Goal: Navigation & Orientation: Find specific page/section

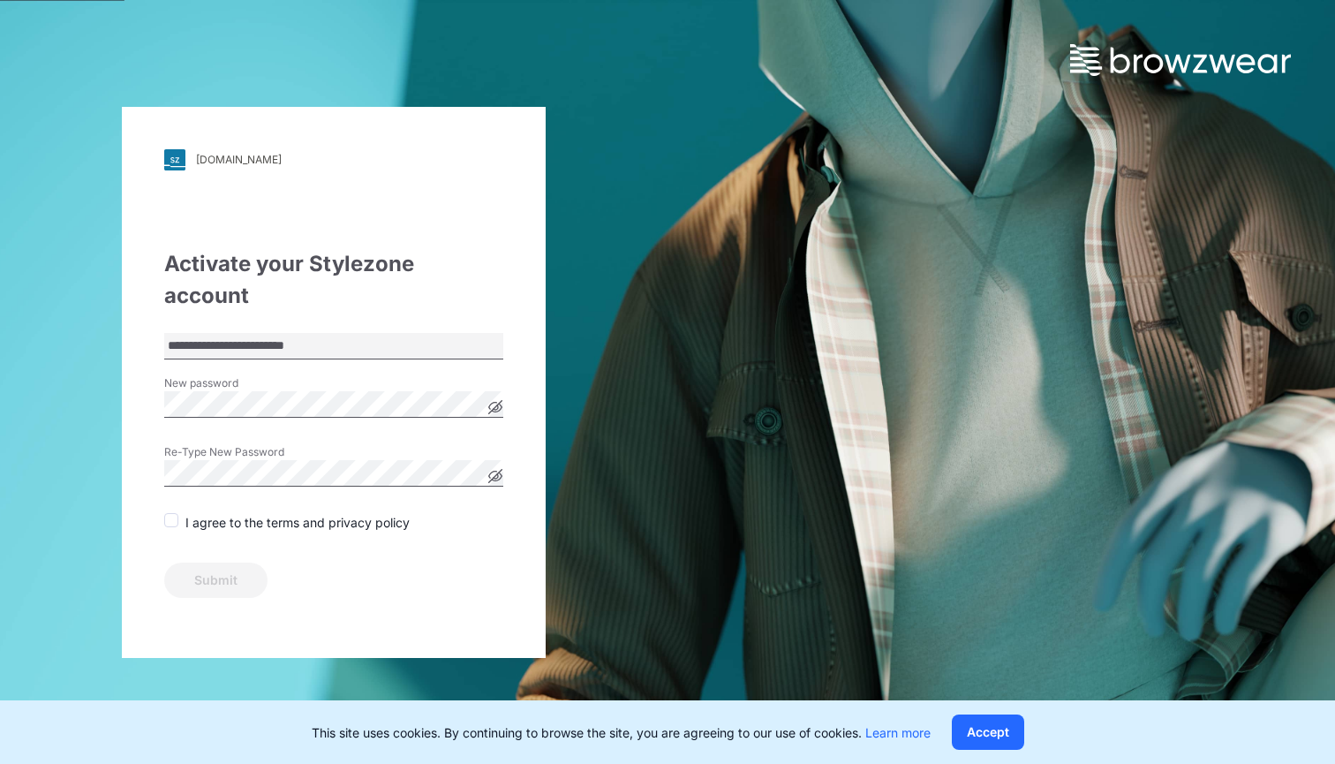
click at [496, 469] on icon at bounding box center [495, 476] width 14 height 14
click at [170, 513] on span at bounding box center [171, 520] width 14 height 14
click at [225, 562] on button "Submit" at bounding box center [215, 579] width 103 height 35
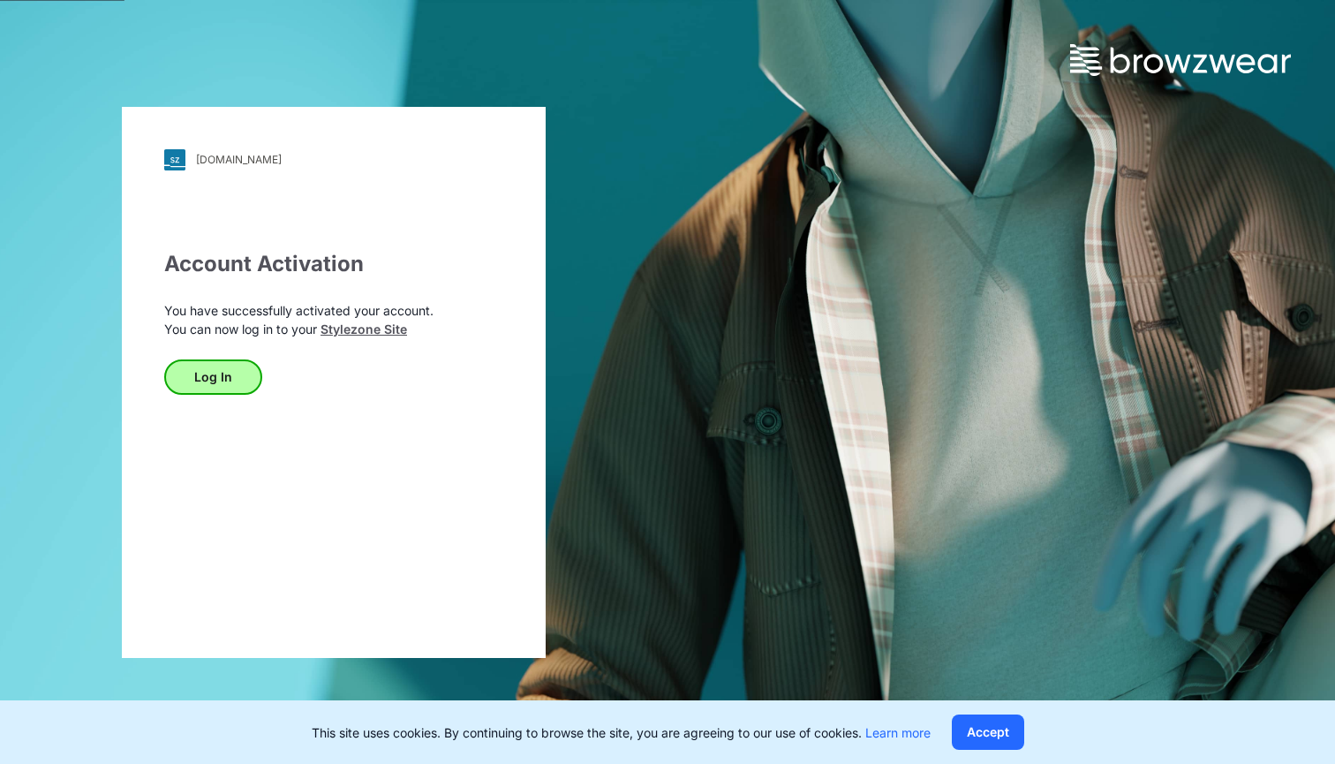
click at [206, 368] on button "Log In" at bounding box center [213, 376] width 98 height 35
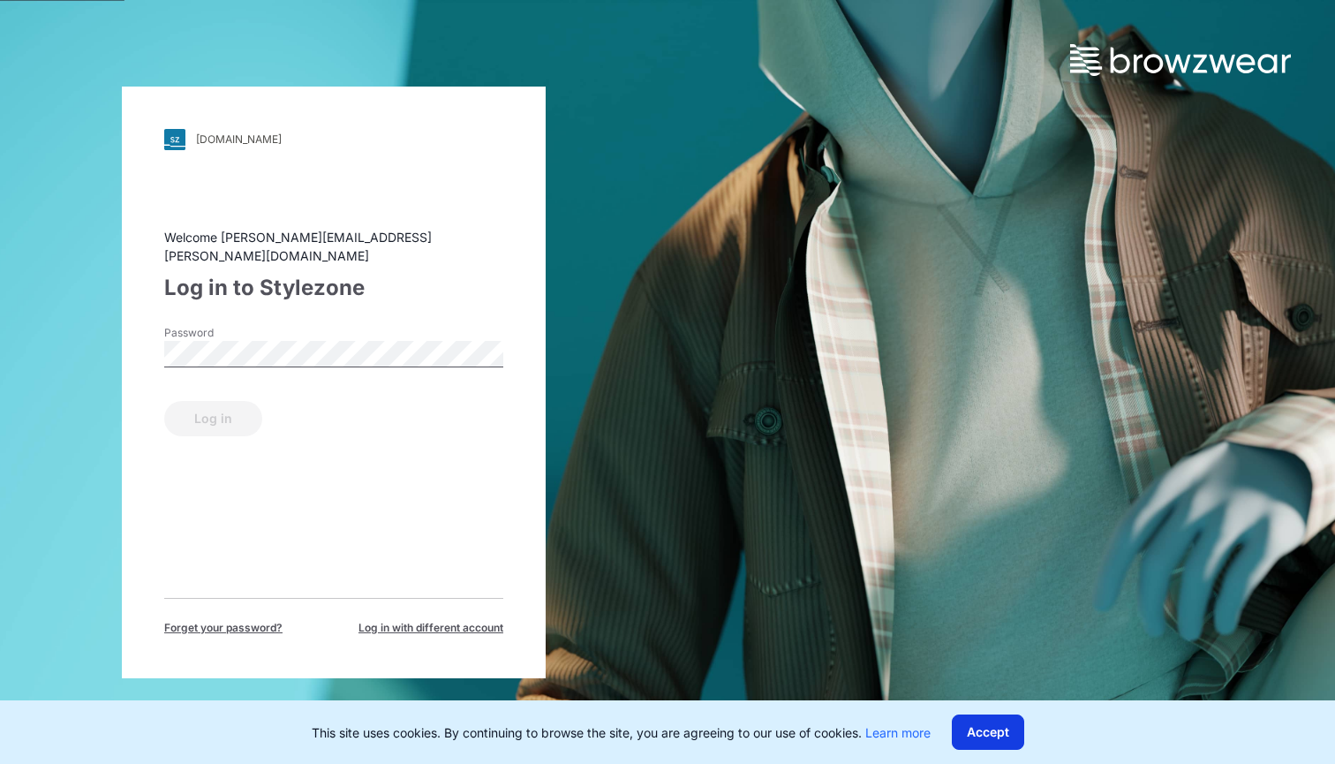
click at [985, 723] on button "Accept" at bounding box center [988, 731] width 72 height 35
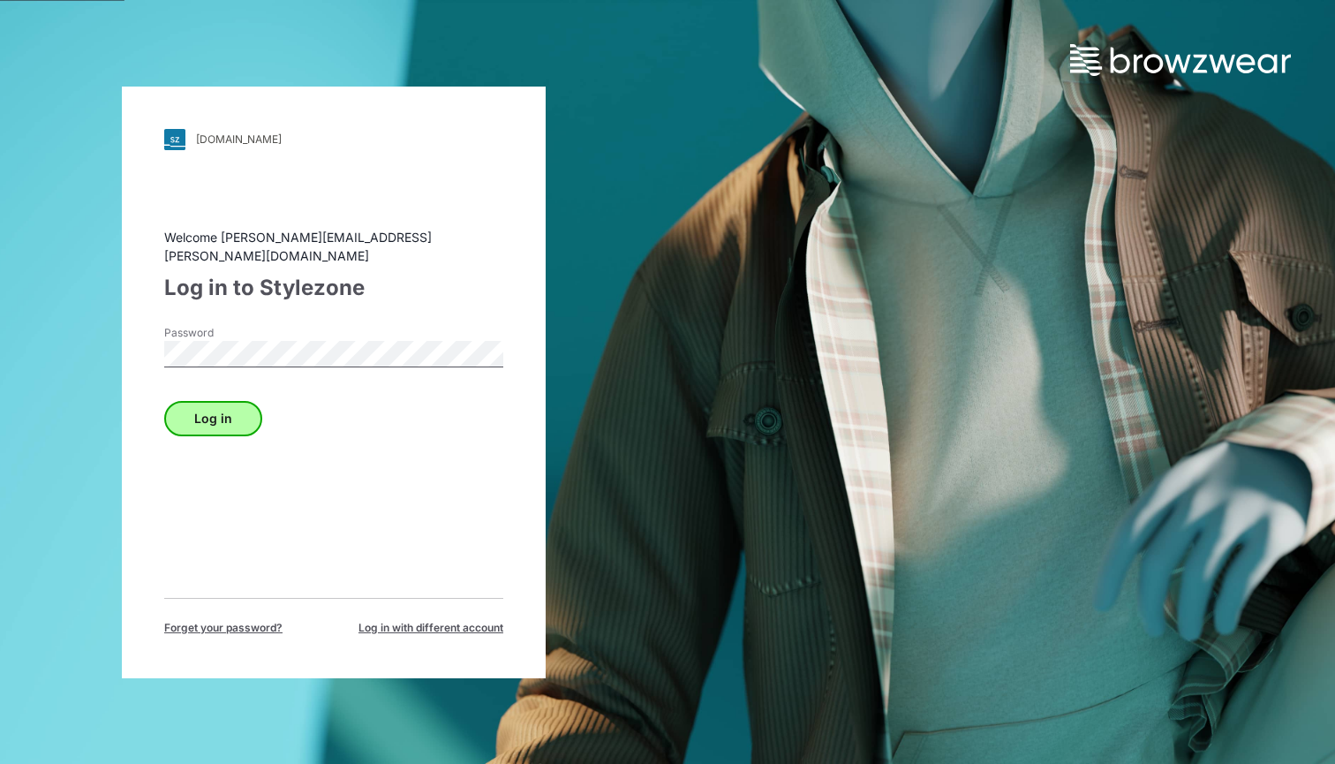
click at [238, 401] on button "Log in" at bounding box center [213, 418] width 98 height 35
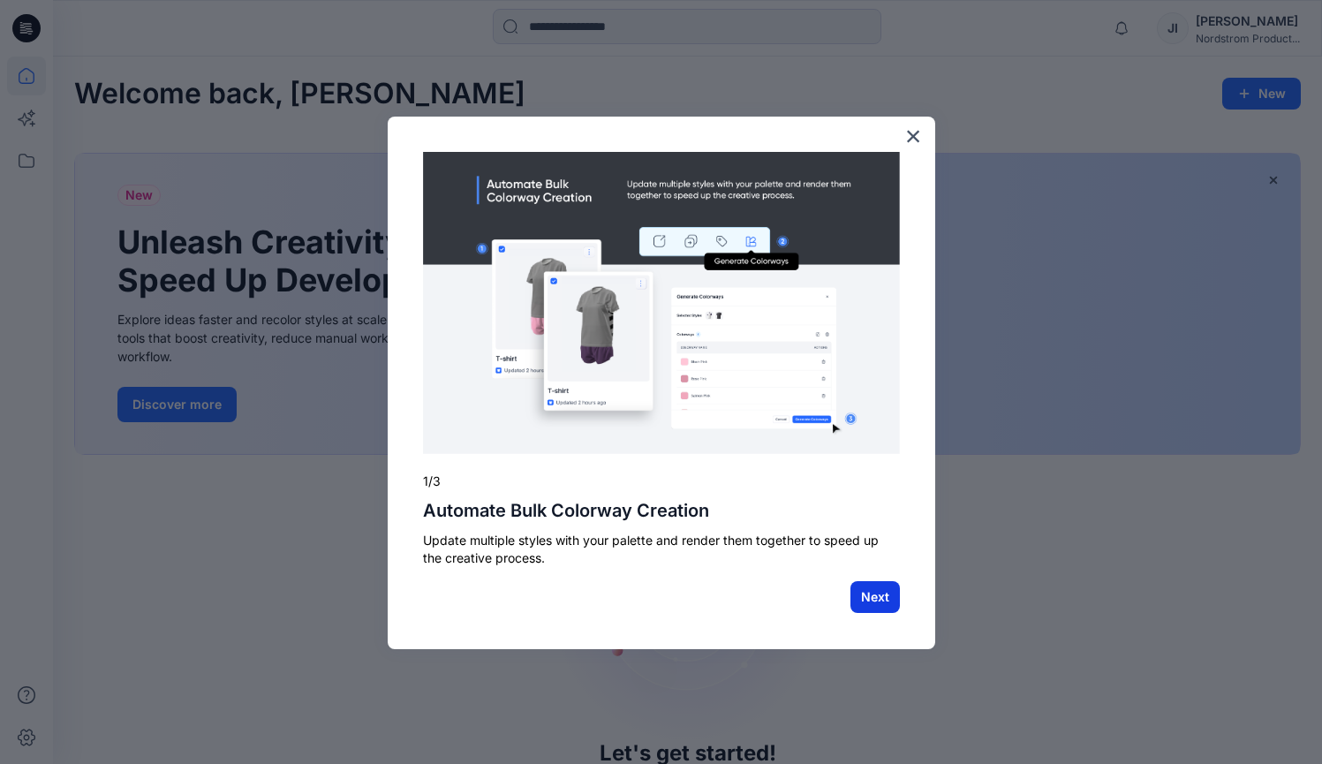
click at [879, 593] on button "Next" at bounding box center [874, 597] width 49 height 32
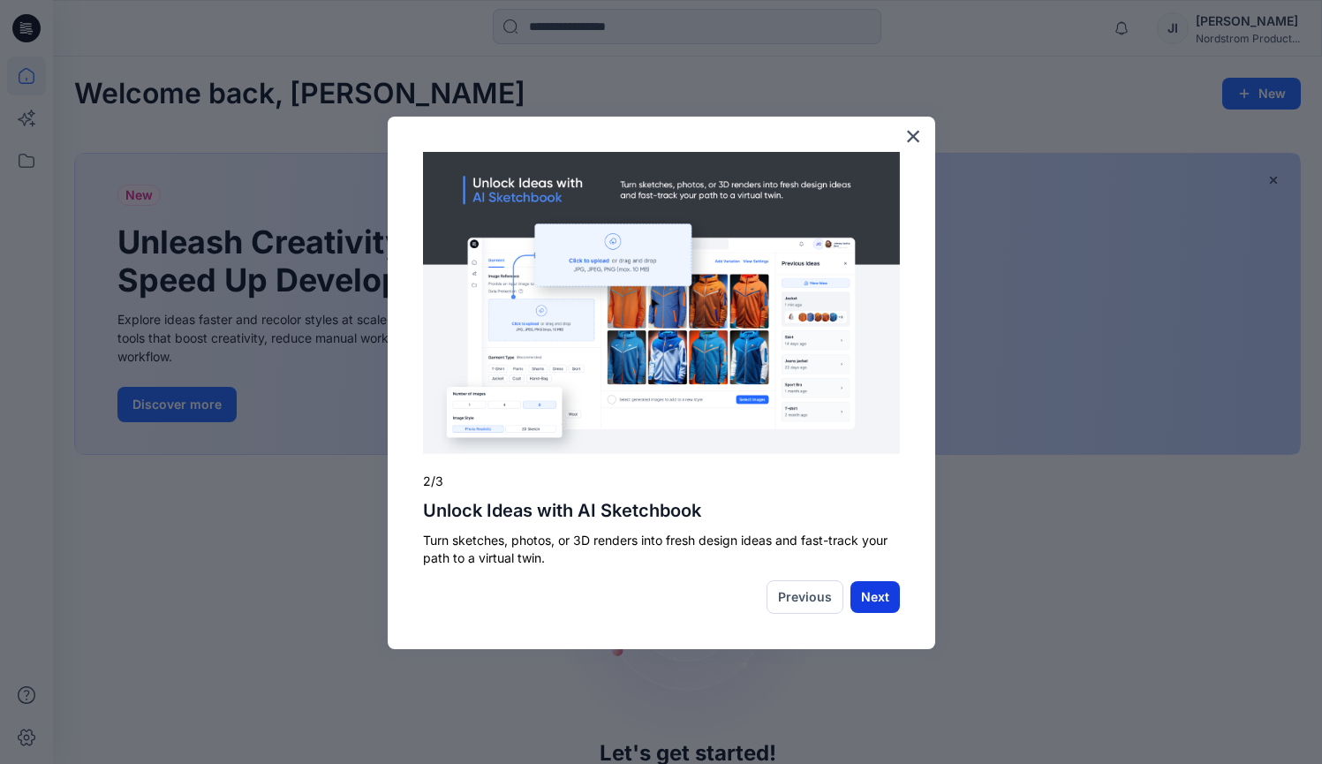
click at [873, 603] on button "Next" at bounding box center [874, 597] width 49 height 32
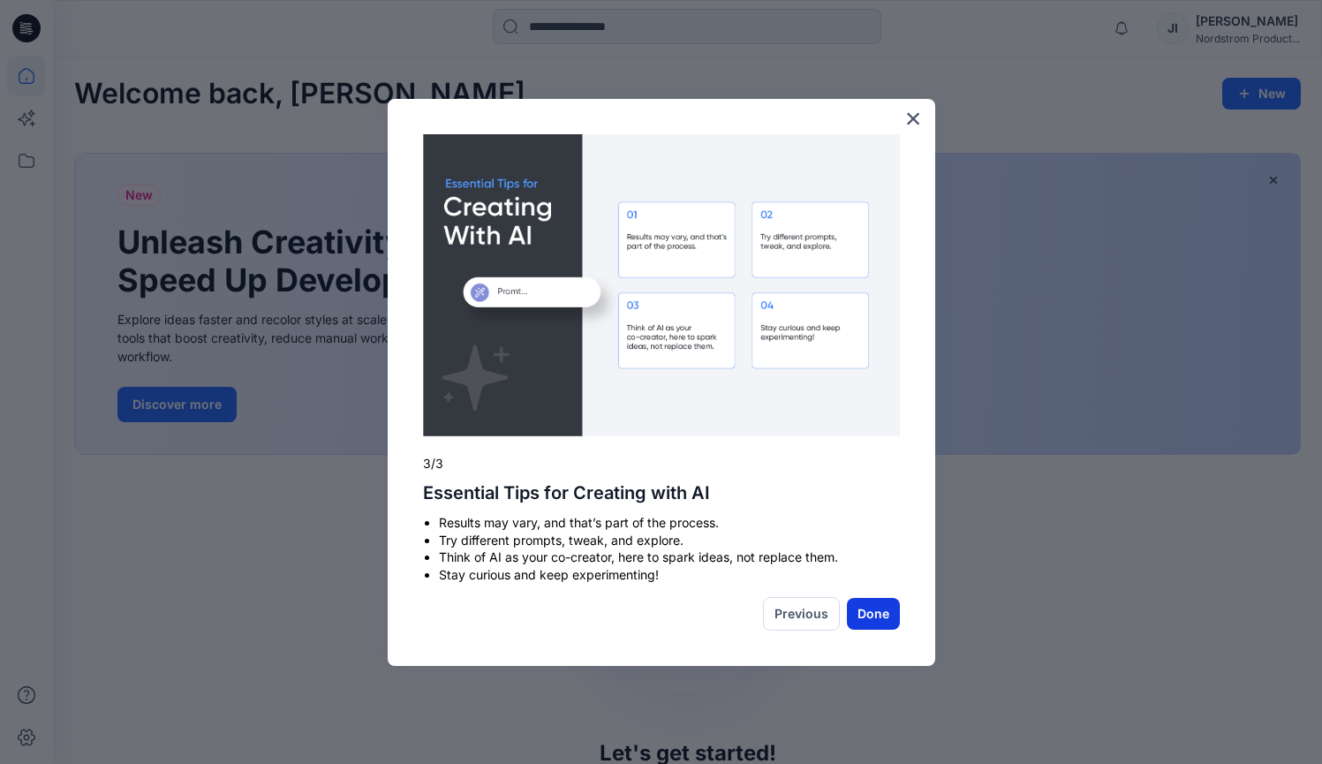
click at [887, 605] on button "Done" at bounding box center [873, 614] width 53 height 32
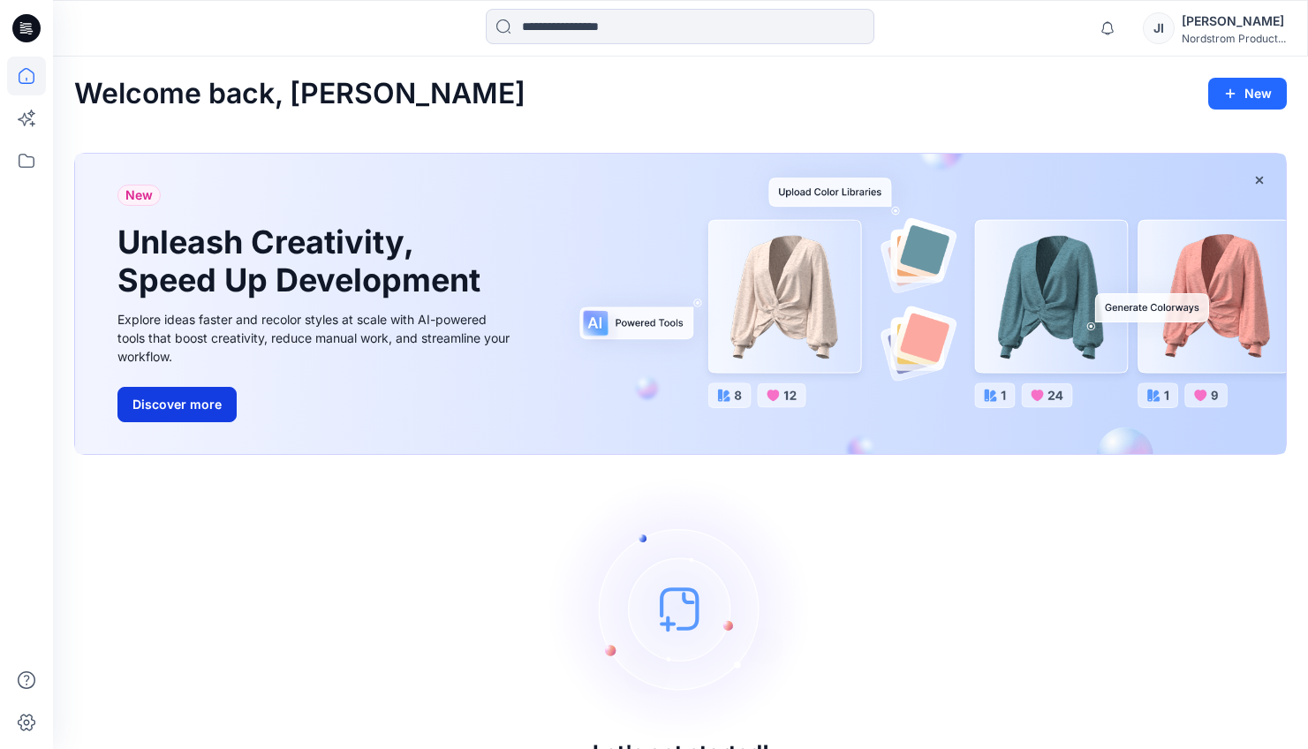
click at [192, 407] on button "Discover more" at bounding box center [176, 404] width 119 height 35
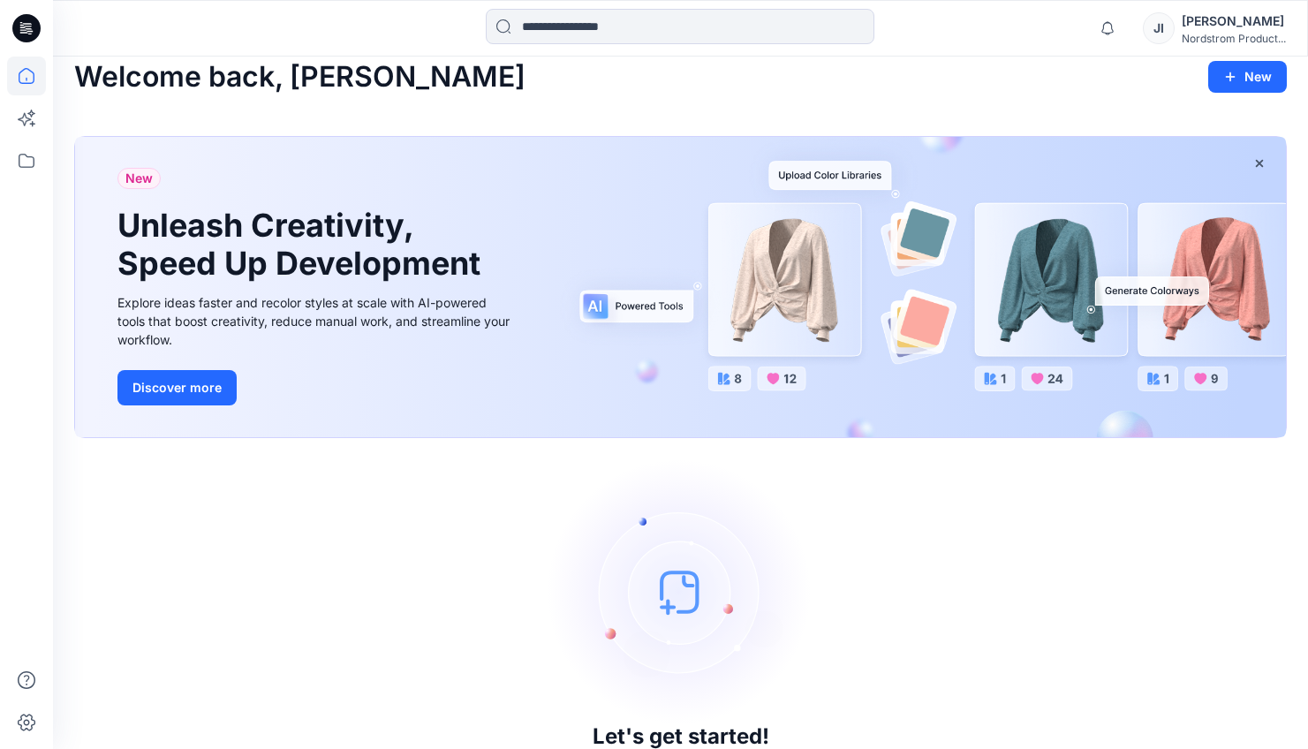
scroll to position [65, 0]
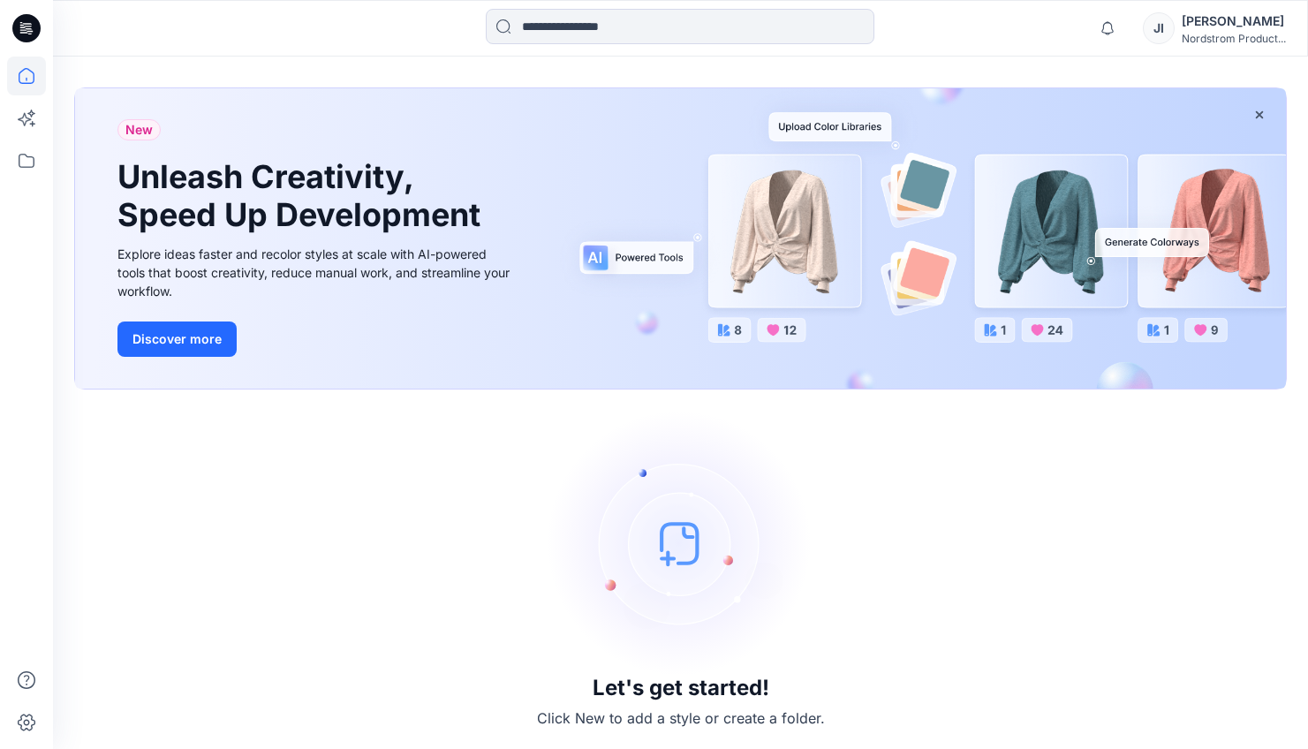
click at [673, 554] on img at bounding box center [680, 543] width 265 height 265
click at [653, 568] on img at bounding box center [680, 543] width 265 height 265
click at [641, 717] on p "Click New to add a style or create a folder." at bounding box center [681, 717] width 288 height 21
click at [649, 574] on img at bounding box center [680, 543] width 265 height 265
click at [626, 663] on img at bounding box center [680, 543] width 265 height 265
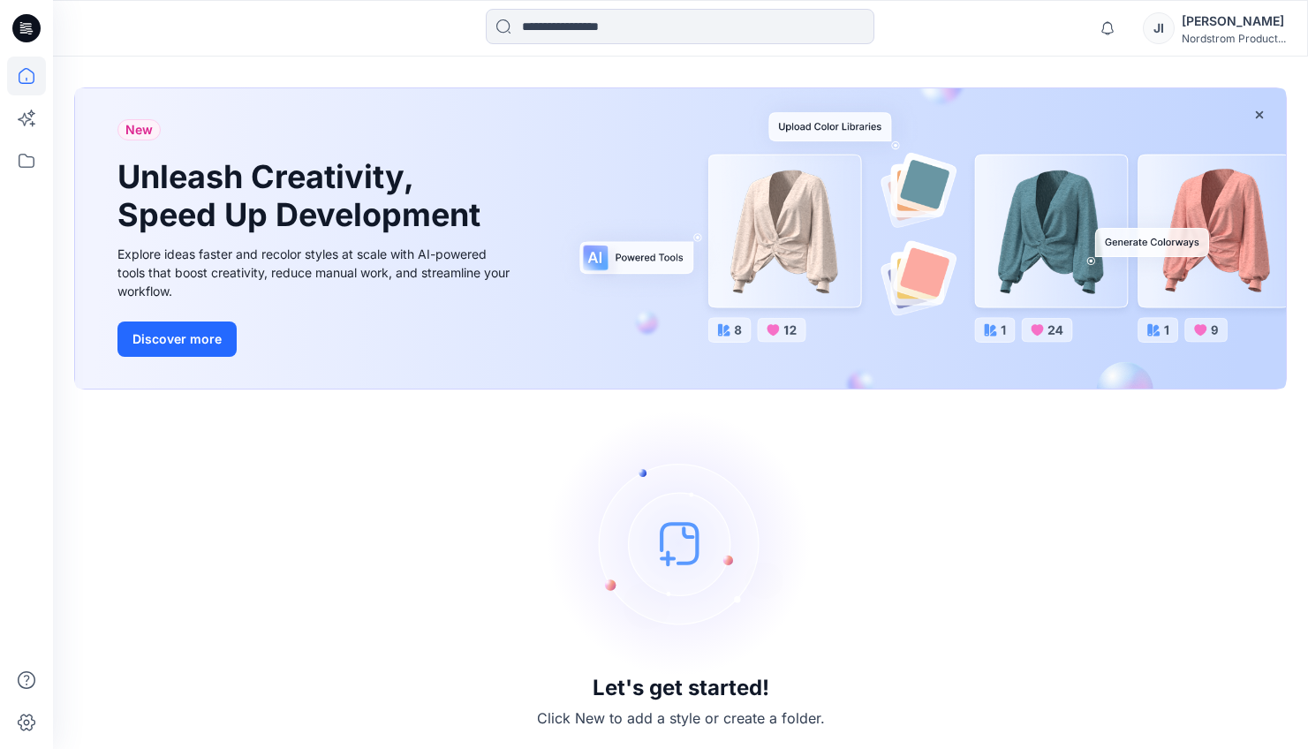
click at [676, 550] on img at bounding box center [680, 543] width 265 height 265
click at [623, 533] on img at bounding box center [680, 543] width 265 height 265
click at [417, 504] on div "Let's get started! Click New to add a style or create a folder." at bounding box center [680, 570] width 1212 height 318
drag, startPoint x: 520, startPoint y: 457, endPoint x: 700, endPoint y: 445, distance: 180.6
click at [525, 457] on div "Let's get started! Click New to add a style or create a folder." at bounding box center [680, 570] width 1212 height 318
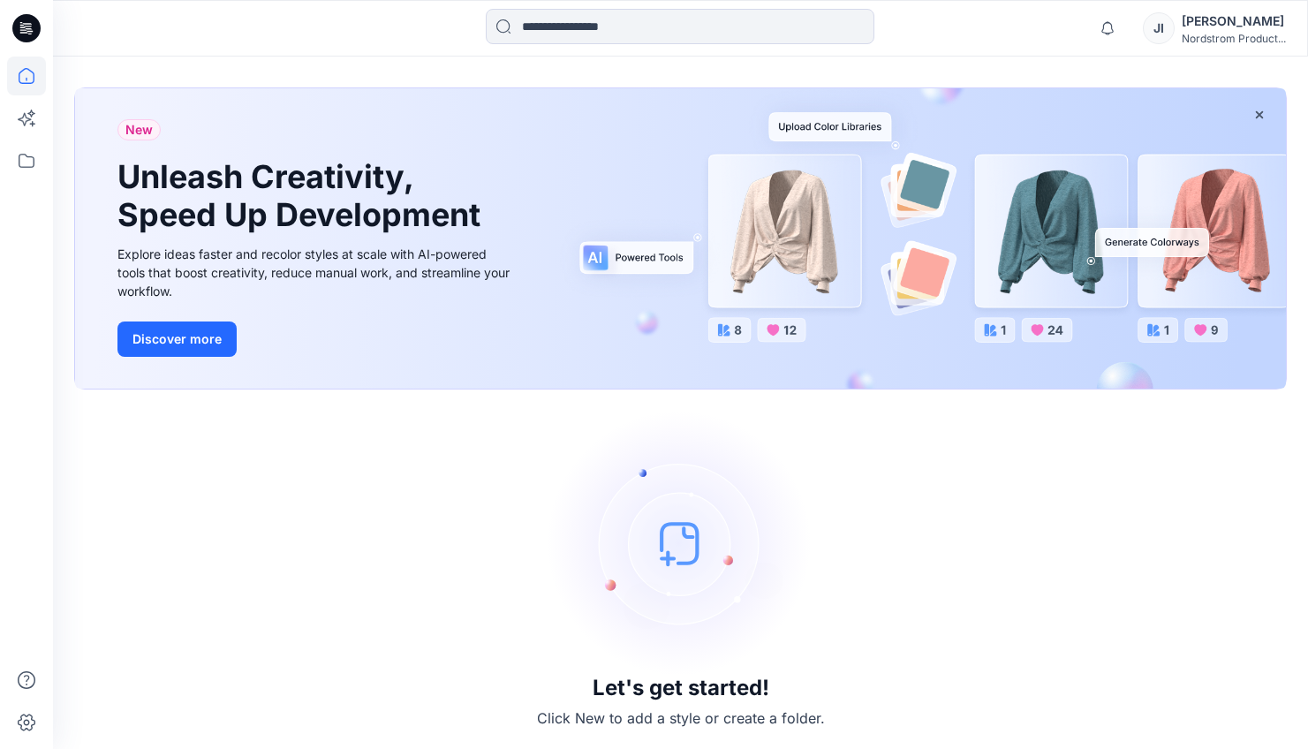
click at [763, 459] on img at bounding box center [680, 543] width 265 height 265
click at [810, 261] on div "New Unleash Creativity, Speed Up Development Explore ideas faster and recolor s…" at bounding box center [680, 238] width 1211 height 300
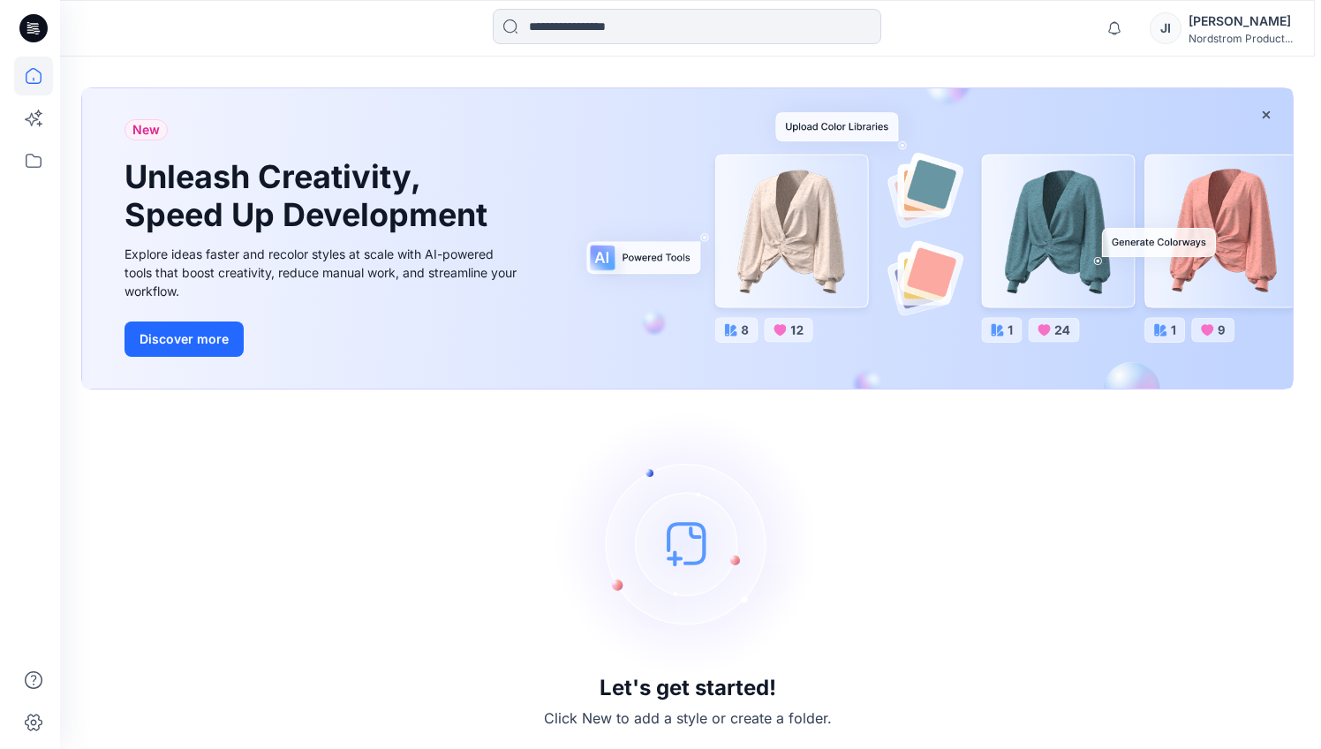
scroll to position [0, 0]
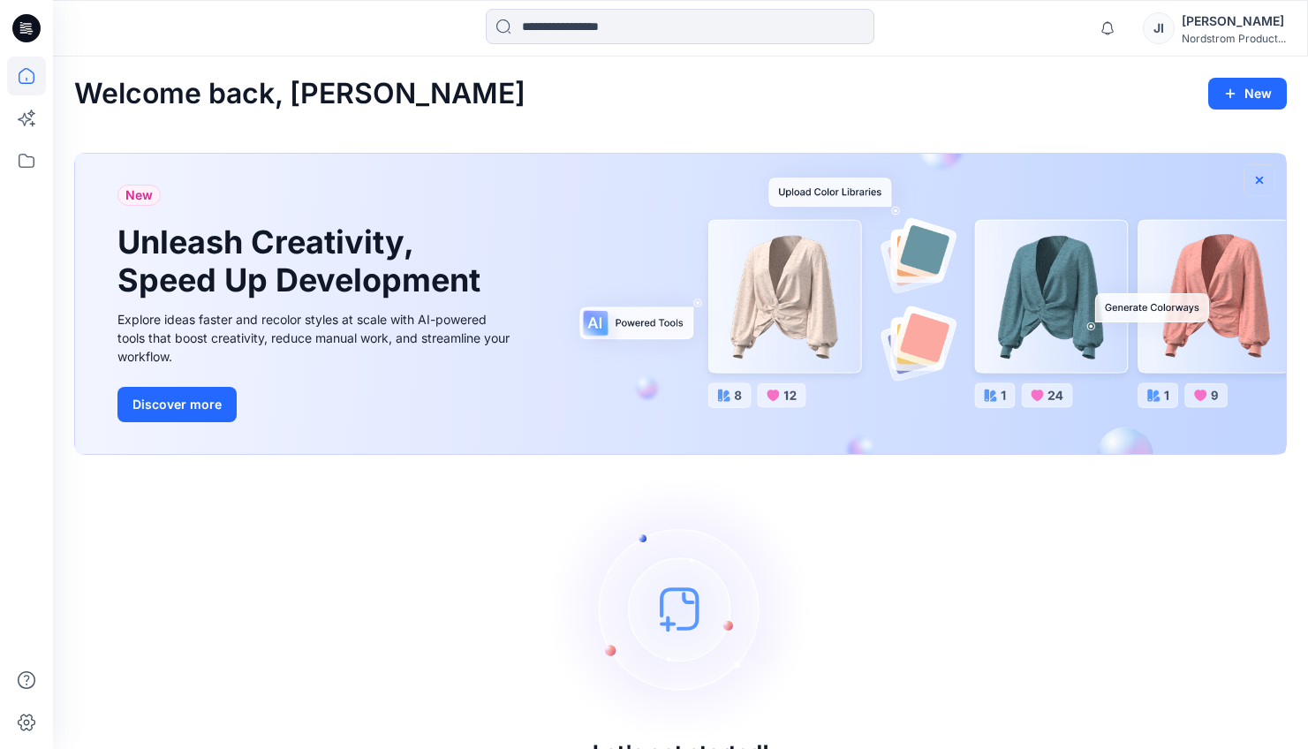
click at [1263, 175] on icon "button" at bounding box center [1259, 180] width 14 height 14
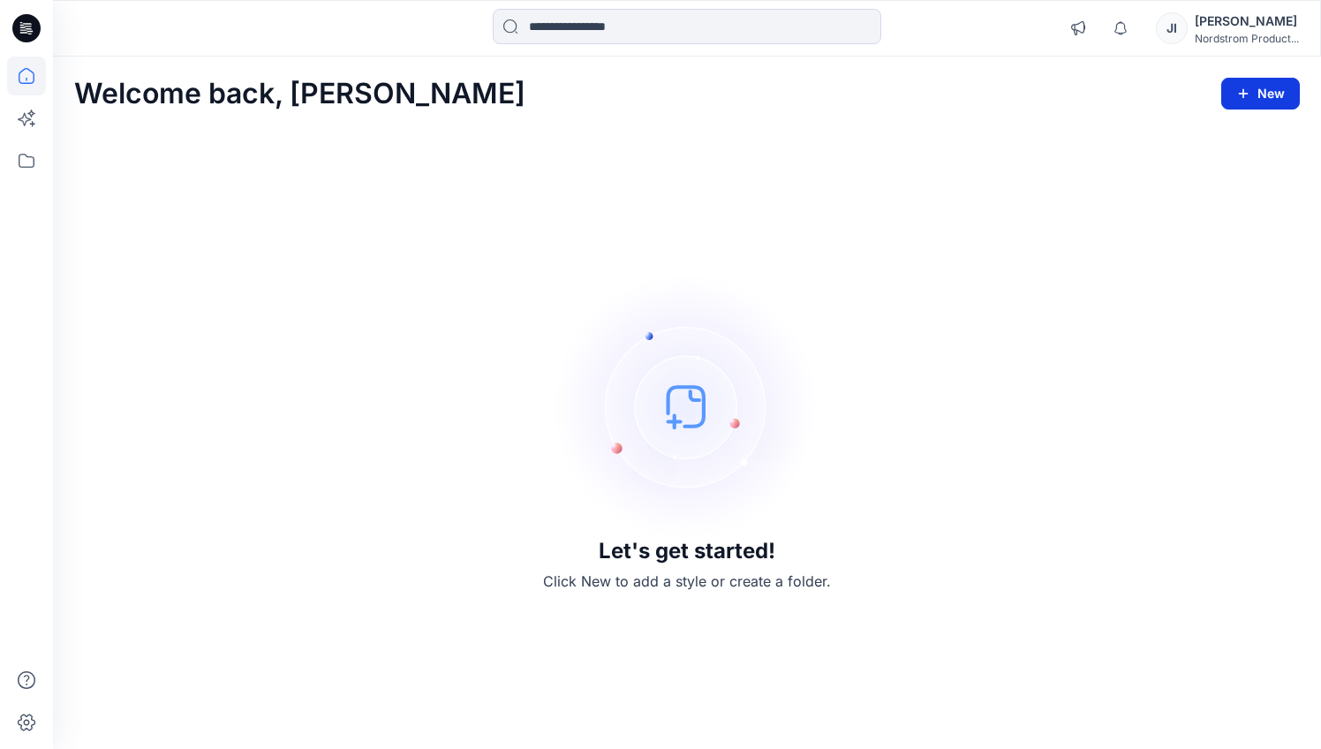
click at [1244, 85] on button "New" at bounding box center [1260, 94] width 79 height 32
click at [1190, 141] on p "New Style" at bounding box center [1205, 137] width 59 height 21
click at [1251, 94] on button "New" at bounding box center [1260, 94] width 79 height 32
click at [1209, 172] on p "New Folder" at bounding box center [1208, 171] width 65 height 19
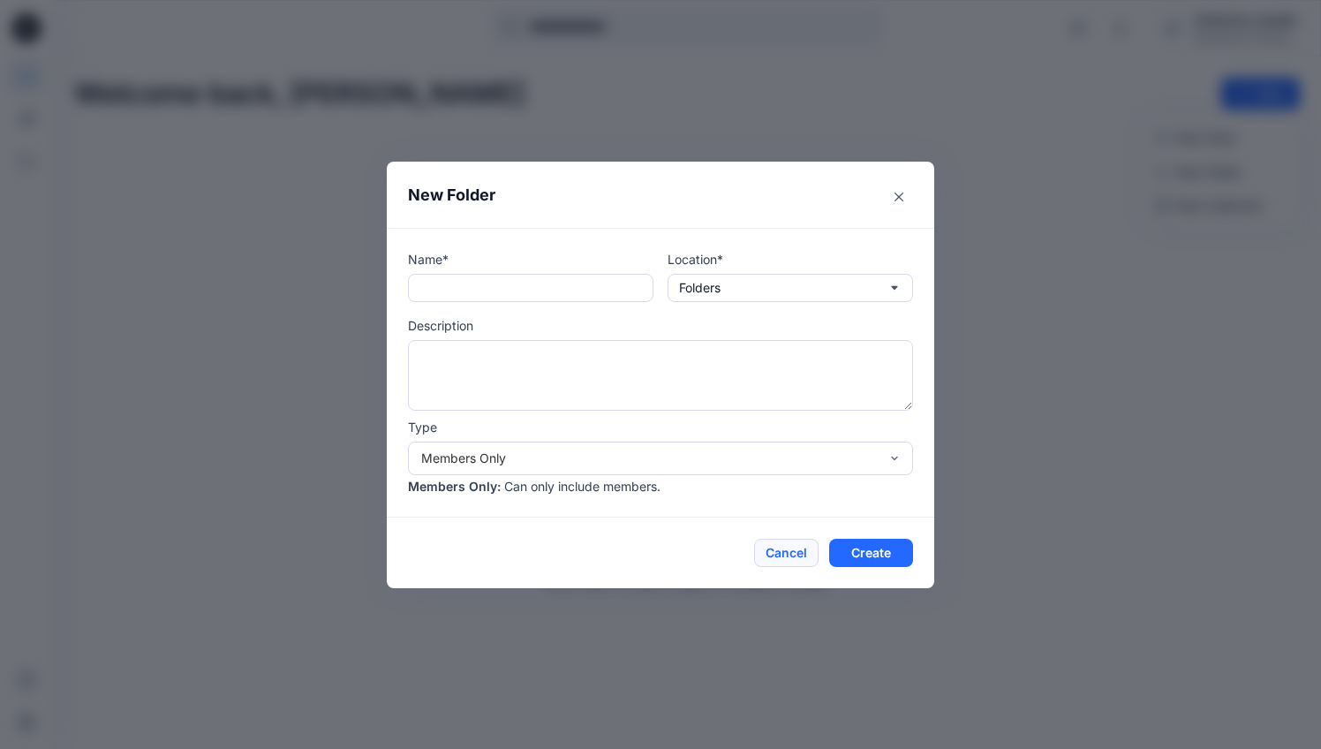
click at [794, 551] on button "Cancel" at bounding box center [786, 553] width 64 height 28
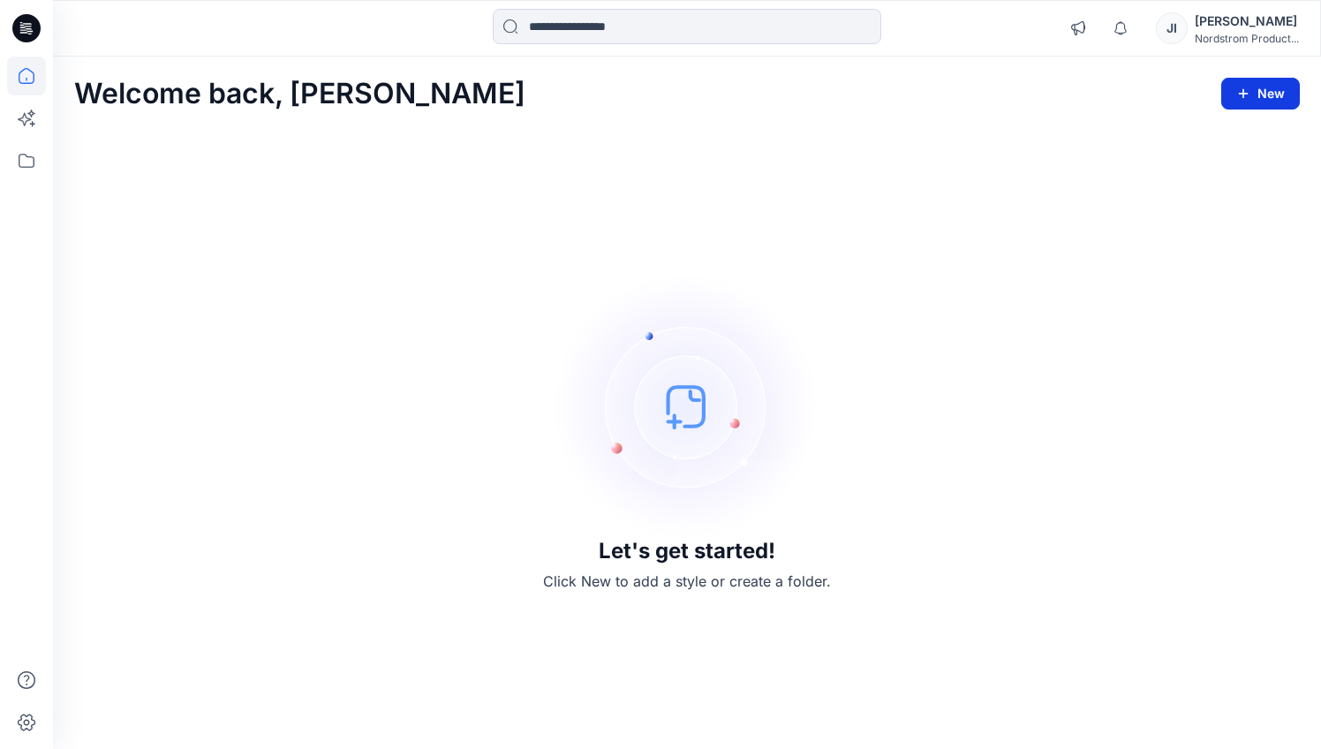
click at [1270, 87] on button "New" at bounding box center [1260, 94] width 79 height 32
click at [1202, 206] on p "New Collection" at bounding box center [1219, 205] width 87 height 21
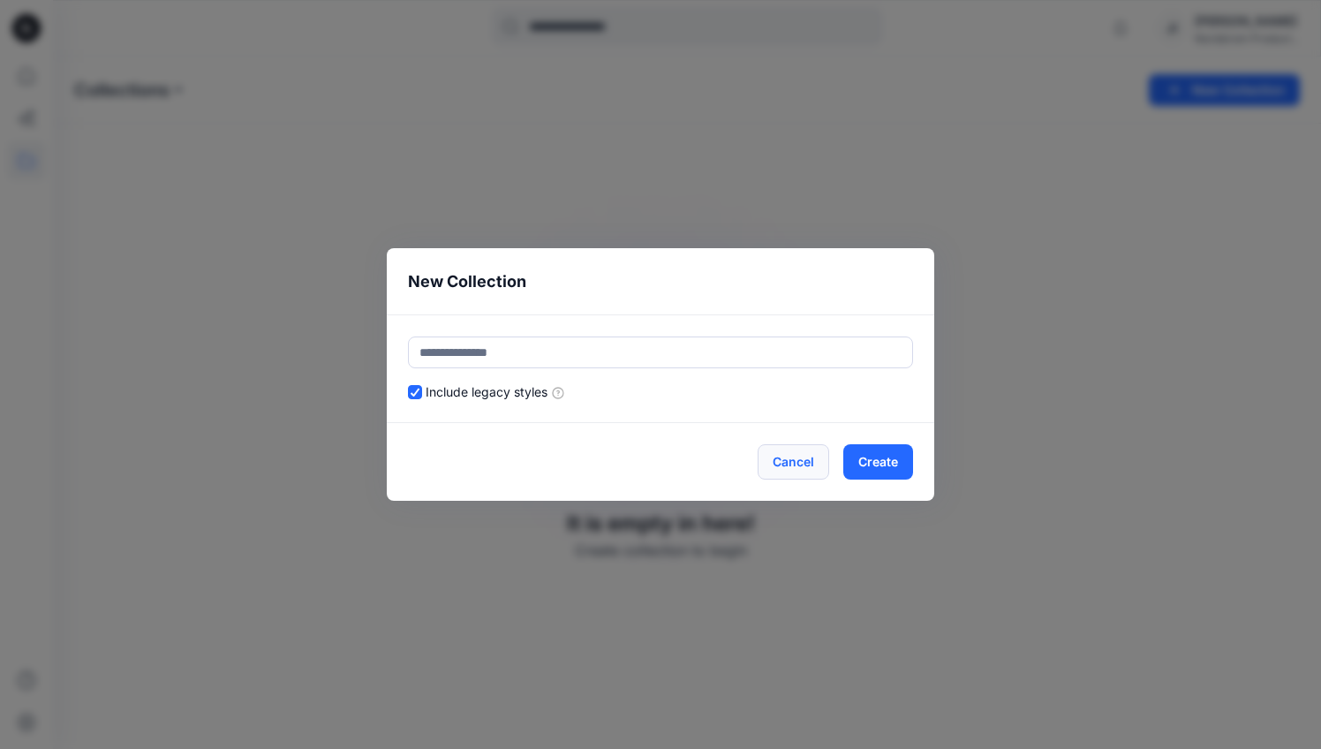
click at [785, 459] on button "Cancel" at bounding box center [794, 461] width 72 height 35
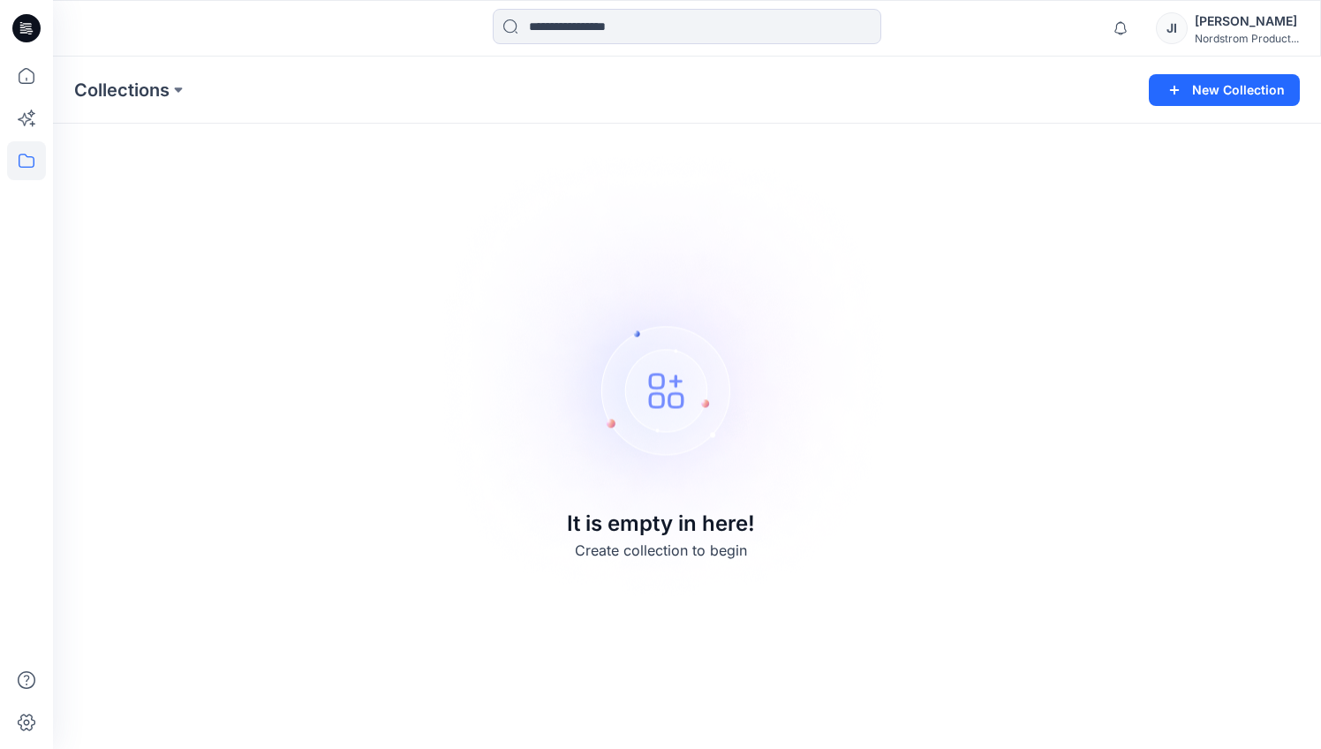
click at [842, 328] on img at bounding box center [660, 375] width 493 height 494
click at [16, 74] on icon at bounding box center [26, 76] width 39 height 39
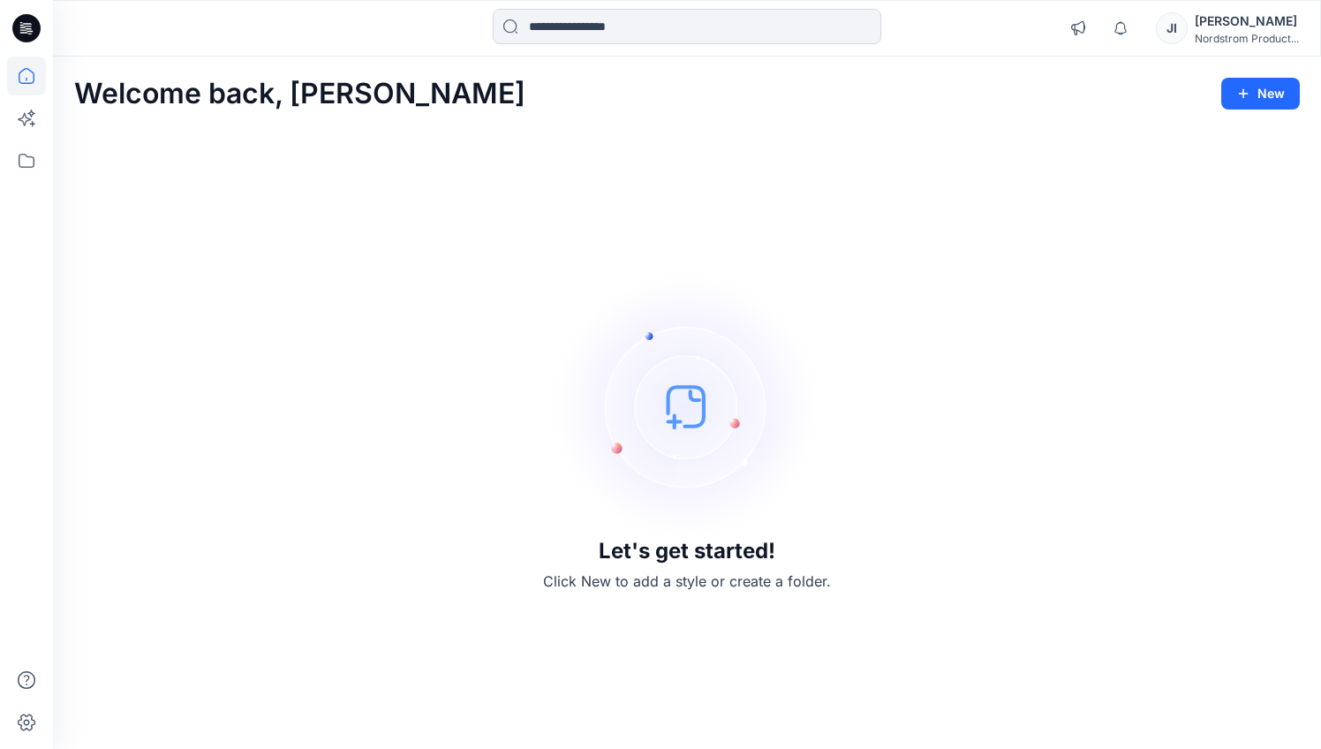
click at [35, 26] on icon at bounding box center [26, 28] width 28 height 28
click at [26, 26] on icon at bounding box center [28, 26] width 8 height 1
click at [21, 161] on icon at bounding box center [26, 160] width 39 height 39
click at [25, 120] on icon at bounding box center [26, 118] width 39 height 39
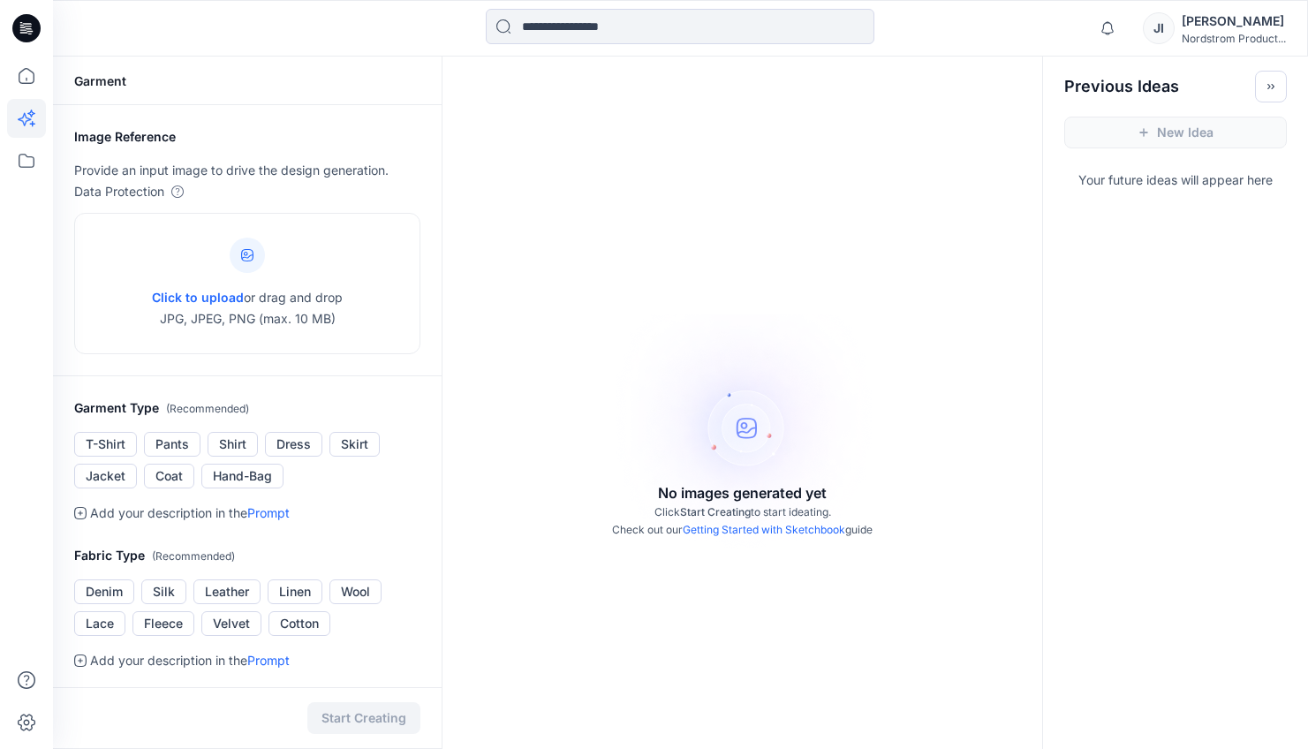
click at [30, 28] on icon at bounding box center [26, 28] width 28 height 28
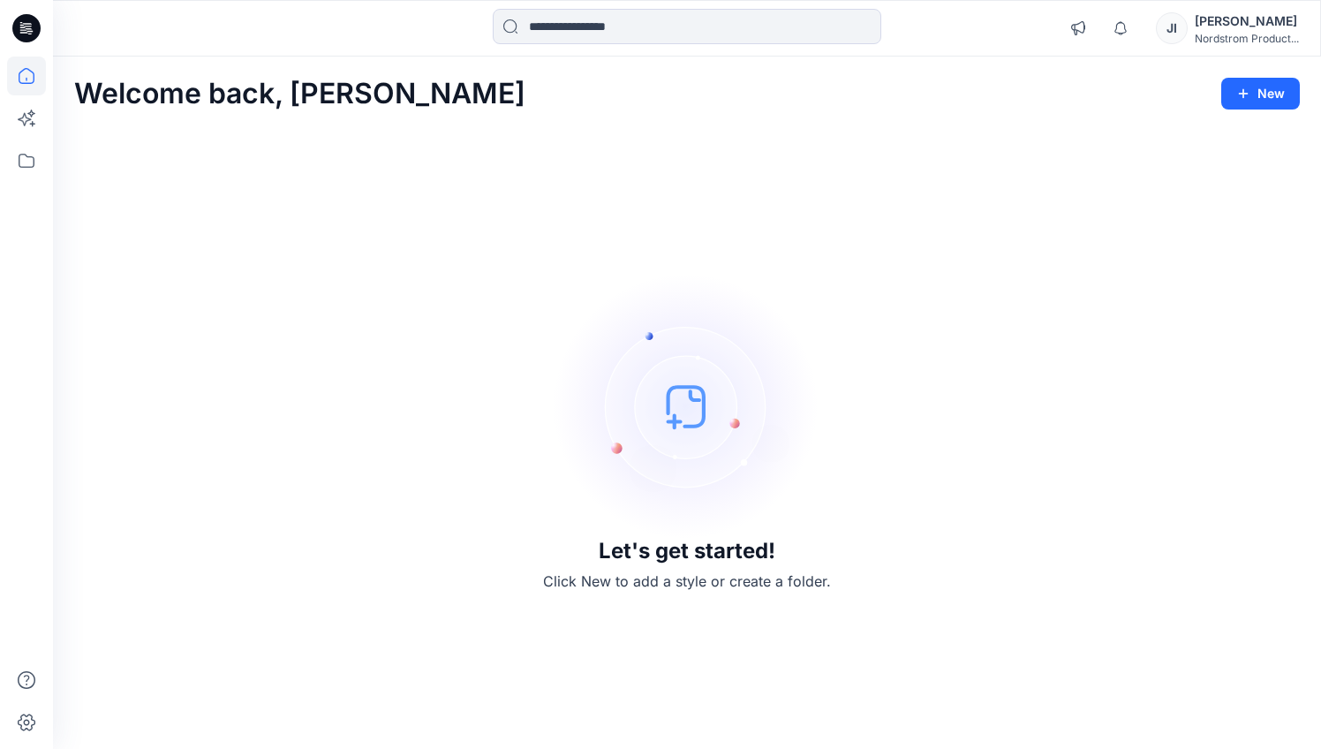
click at [1169, 27] on div "JI" at bounding box center [1172, 28] width 32 height 32
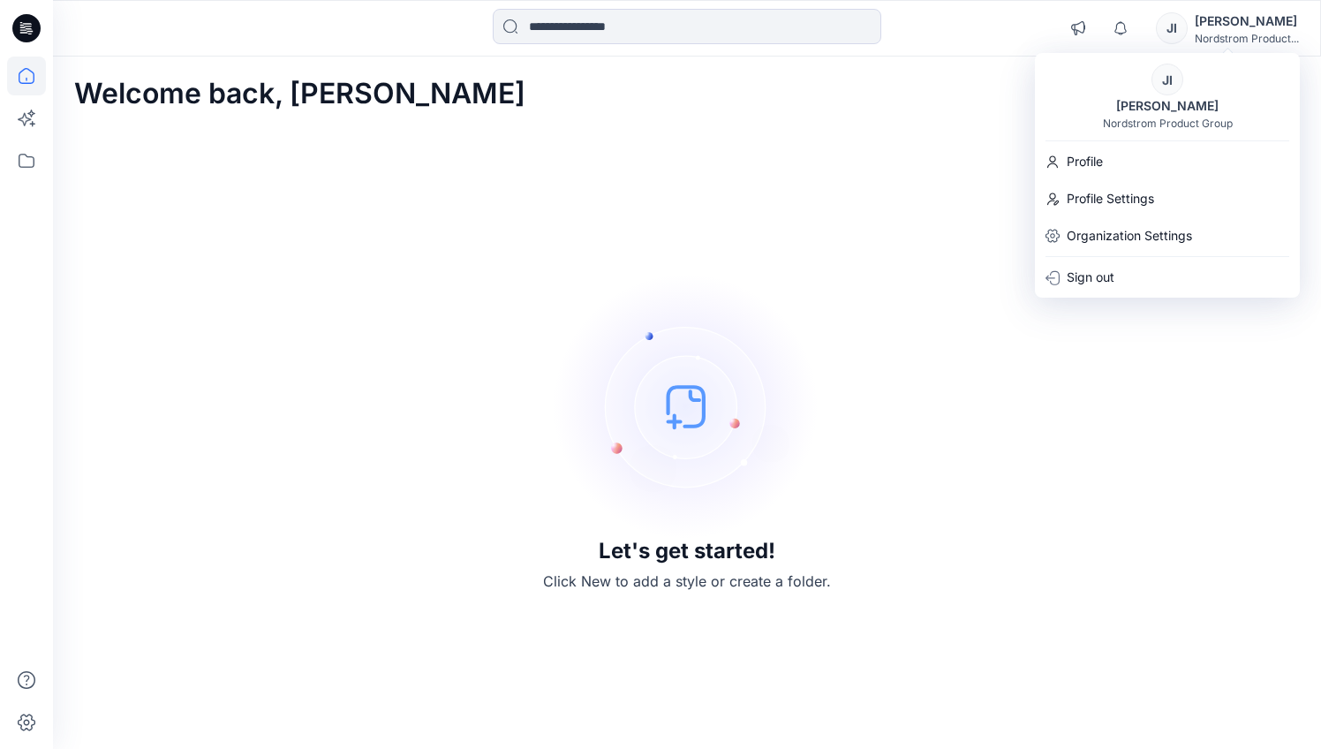
click at [920, 112] on div "Welcome back, Jessica New Let's get started! Click New to add a style or create…" at bounding box center [687, 403] width 1268 height 692
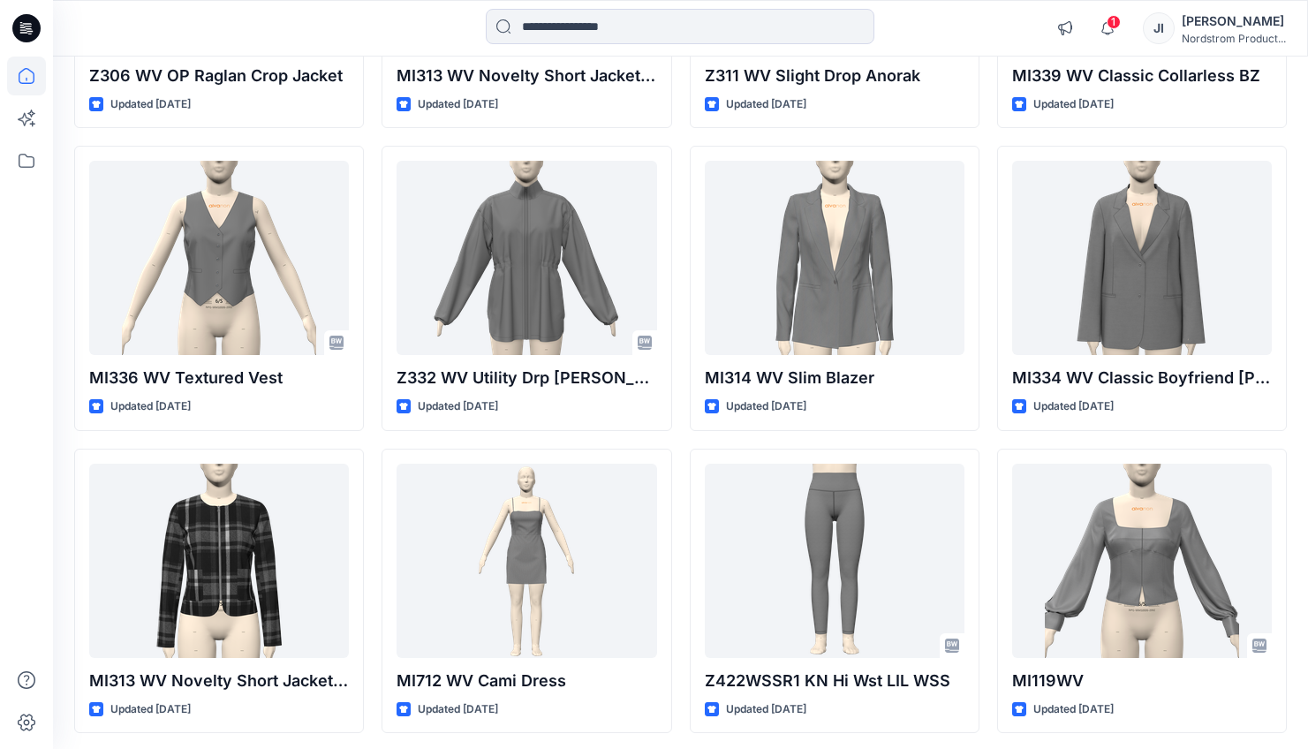
scroll to position [4367, 0]
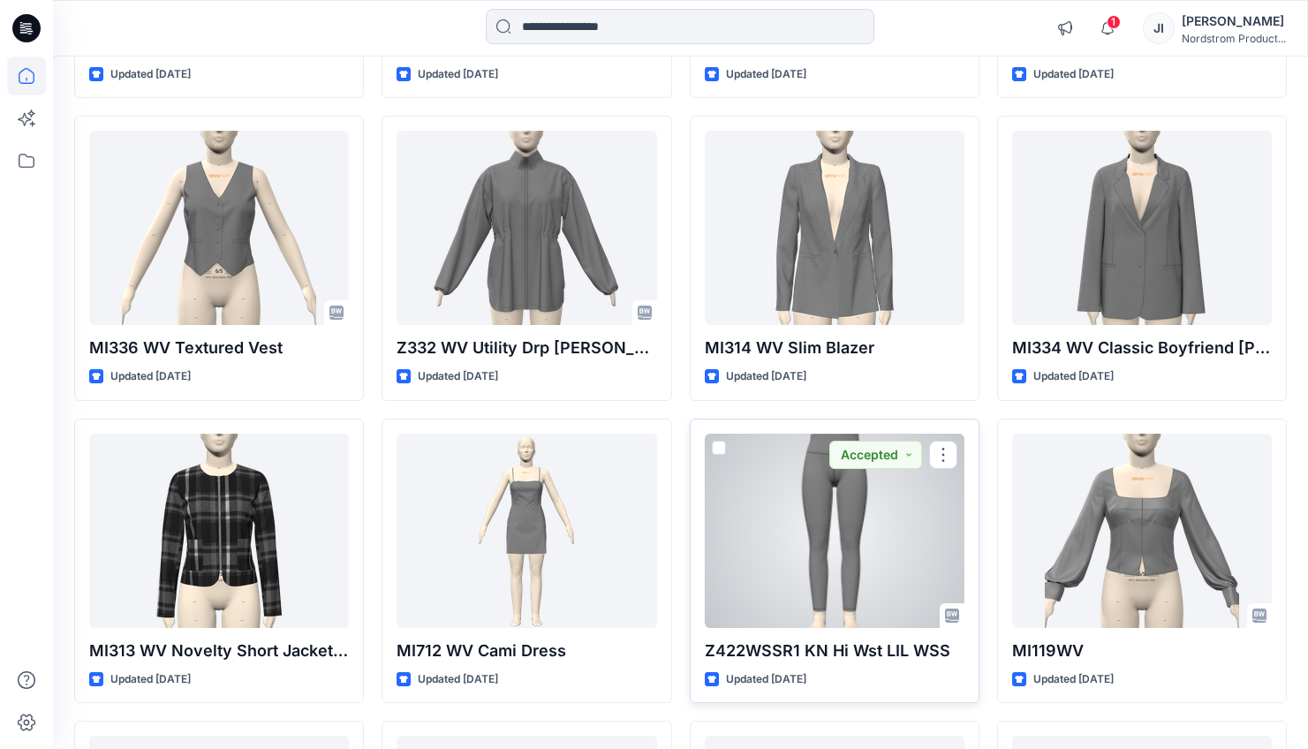
click at [837, 522] on div at bounding box center [835, 531] width 260 height 194
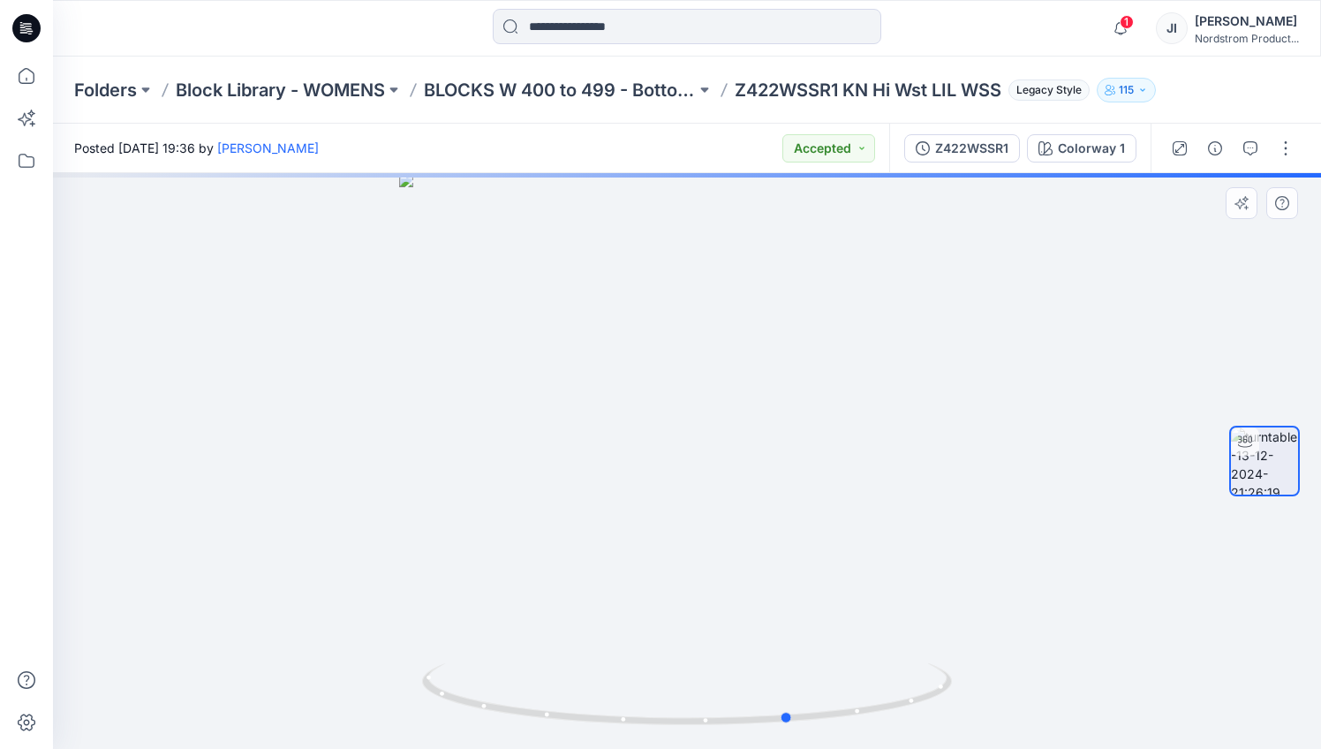
drag, startPoint x: 638, startPoint y: 527, endPoint x: 743, endPoint y: 523, distance: 104.3
click at [743, 523] on div at bounding box center [687, 461] width 1268 height 576
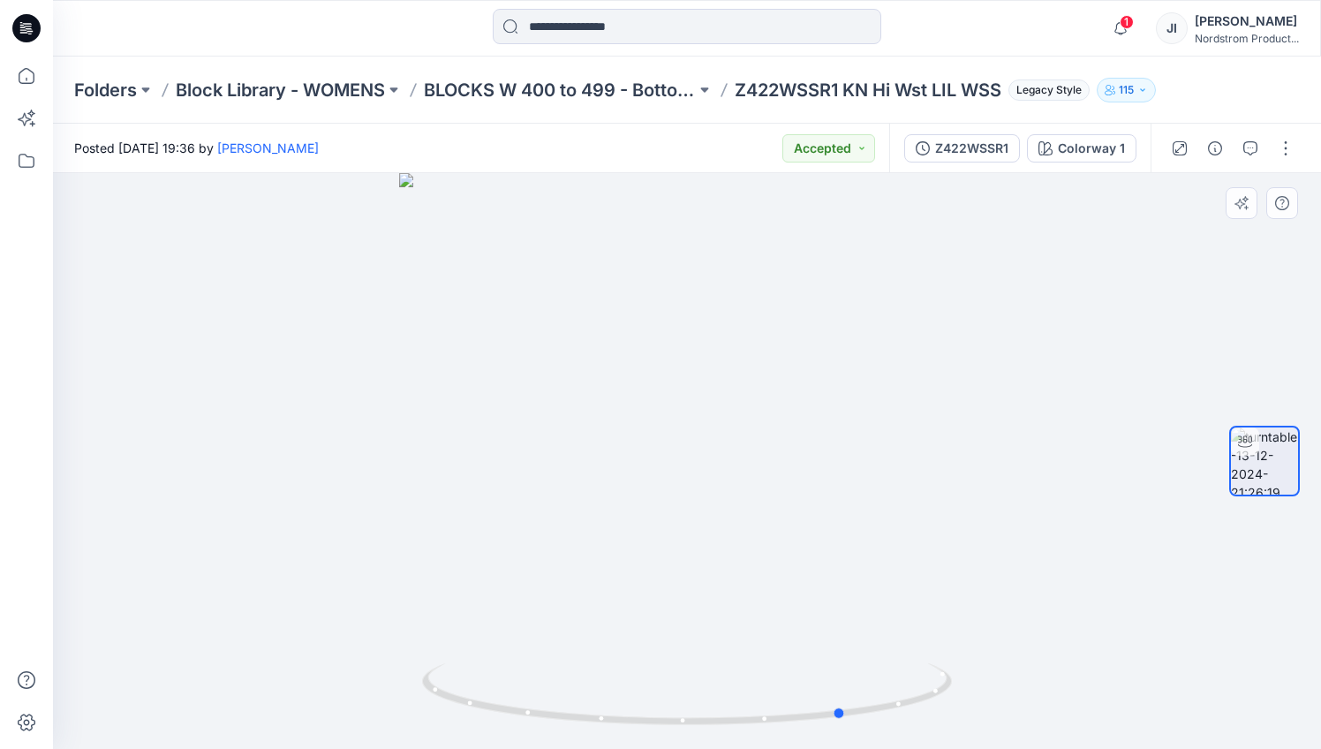
drag, startPoint x: 683, startPoint y: 524, endPoint x: 736, endPoint y: 522, distance: 53.9
click at [736, 522] on div at bounding box center [687, 461] width 1268 height 576
drag, startPoint x: 695, startPoint y: 524, endPoint x: 770, endPoint y: 522, distance: 75.1
click at [770, 522] on div at bounding box center [687, 461] width 1268 height 576
drag, startPoint x: 684, startPoint y: 521, endPoint x: 742, endPoint y: 521, distance: 57.4
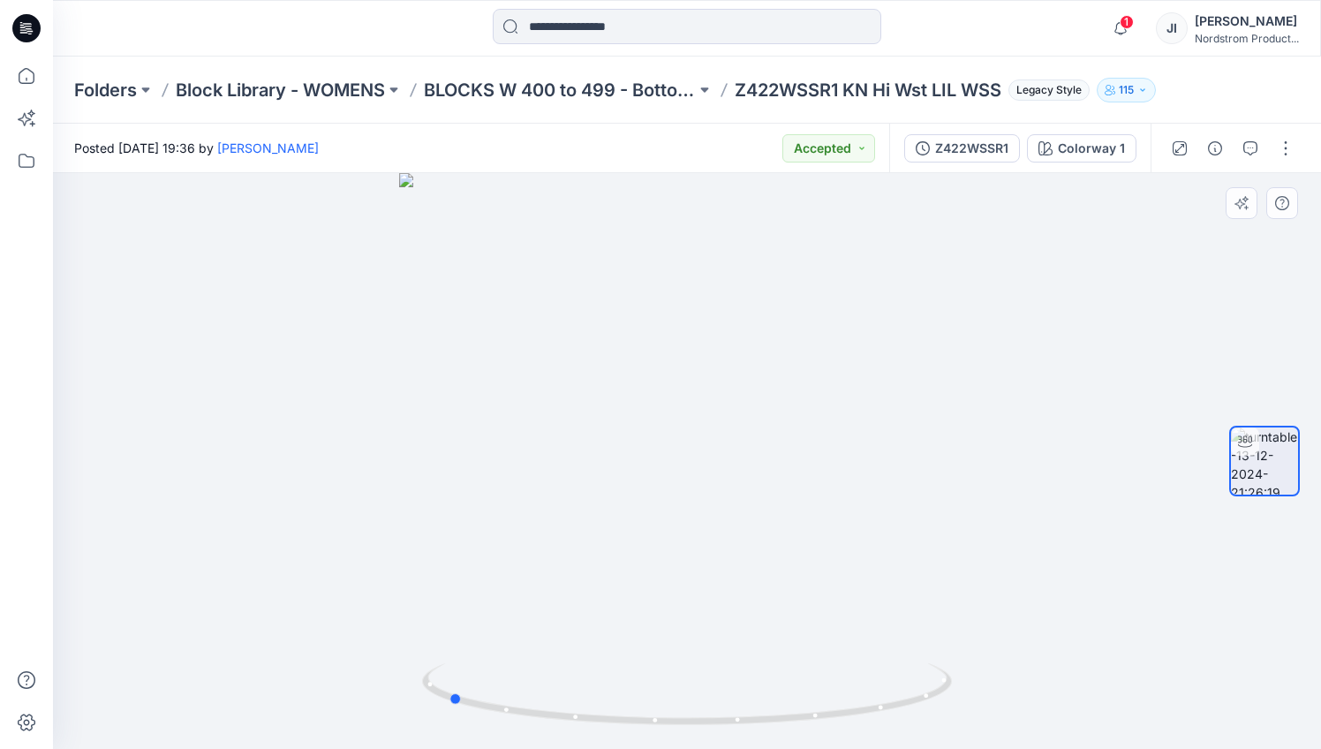
click at [742, 521] on div at bounding box center [687, 461] width 1268 height 576
drag, startPoint x: 641, startPoint y: 532, endPoint x: 751, endPoint y: 532, distance: 110.4
click at [751, 532] on div at bounding box center [687, 461] width 1268 height 576
drag, startPoint x: 684, startPoint y: 529, endPoint x: 824, endPoint y: 525, distance: 139.6
click at [824, 525] on div at bounding box center [687, 461] width 1268 height 576
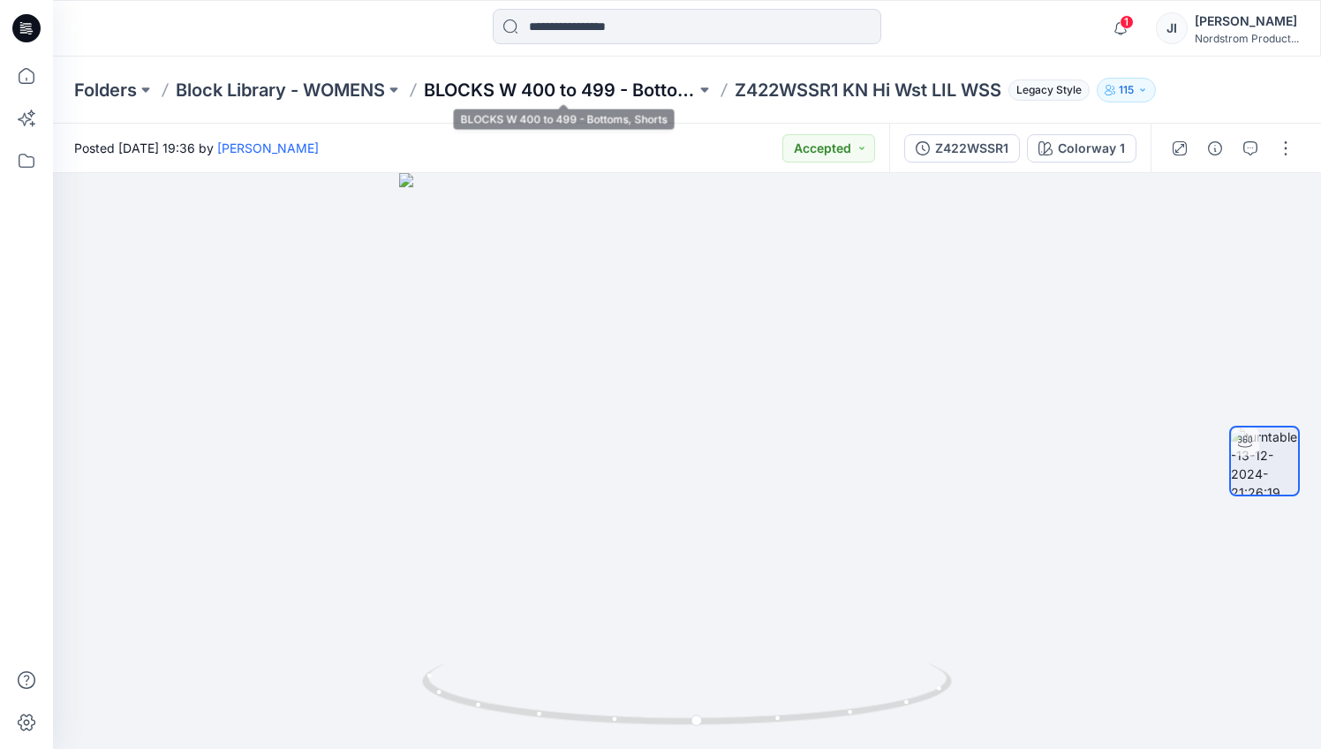
click at [573, 91] on p "BLOCKS W 400 to 499 - Bottoms, Shorts" at bounding box center [560, 90] width 272 height 25
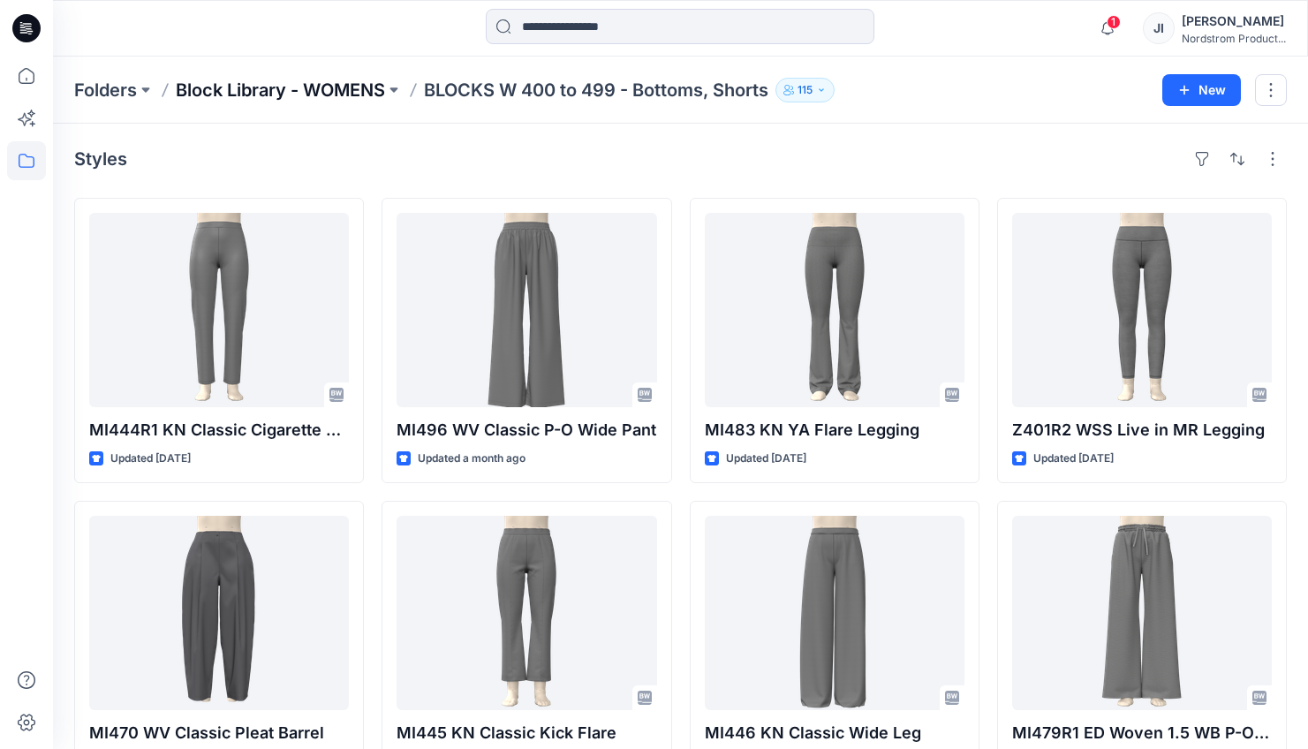
click at [346, 93] on p "Block Library - WOMENS" at bounding box center [280, 90] width 209 height 25
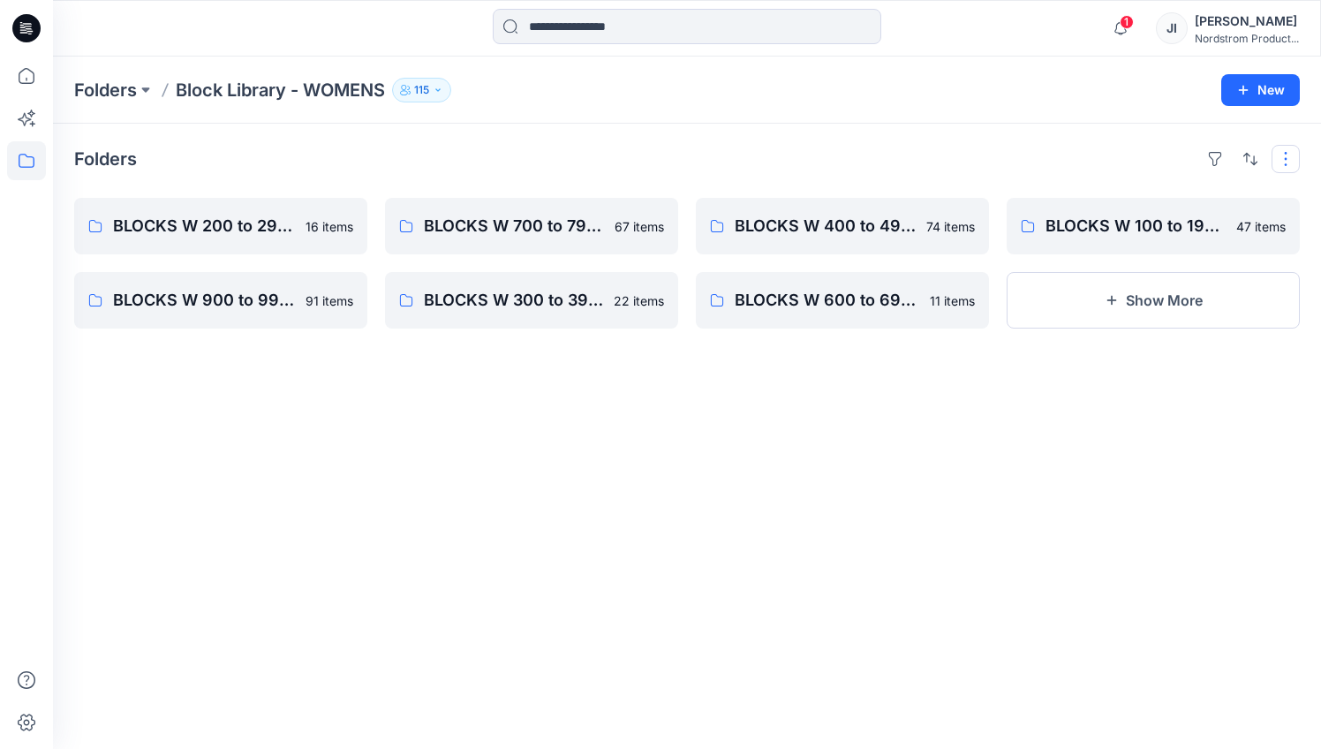
click at [1297, 160] on button "button" at bounding box center [1286, 159] width 28 height 28
click at [1249, 155] on button "button" at bounding box center [1250, 159] width 28 height 28
click at [1144, 240] on p "A to Z" at bounding box center [1191, 243] width 111 height 19
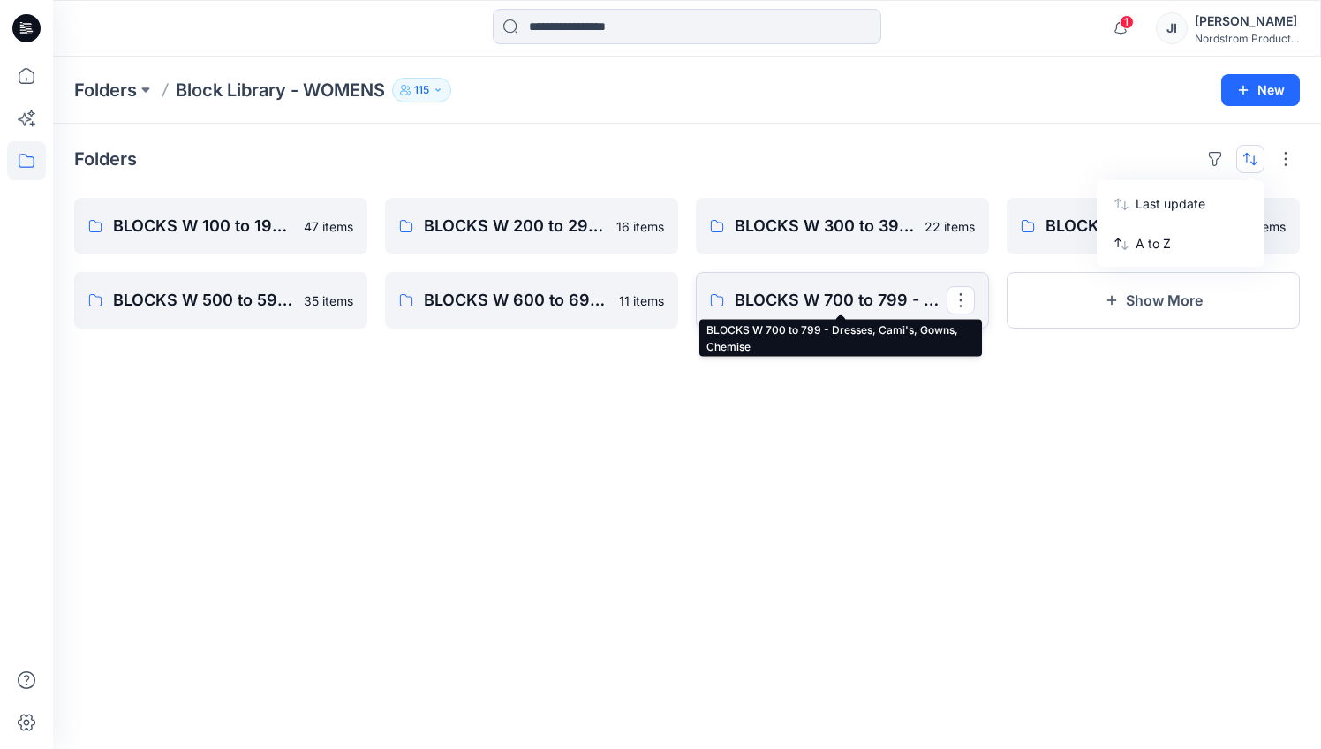
click at [788, 300] on p "BLOCKS W 700 to 799 - Dresses, Cami's, Gowns, Chemise" at bounding box center [841, 300] width 212 height 25
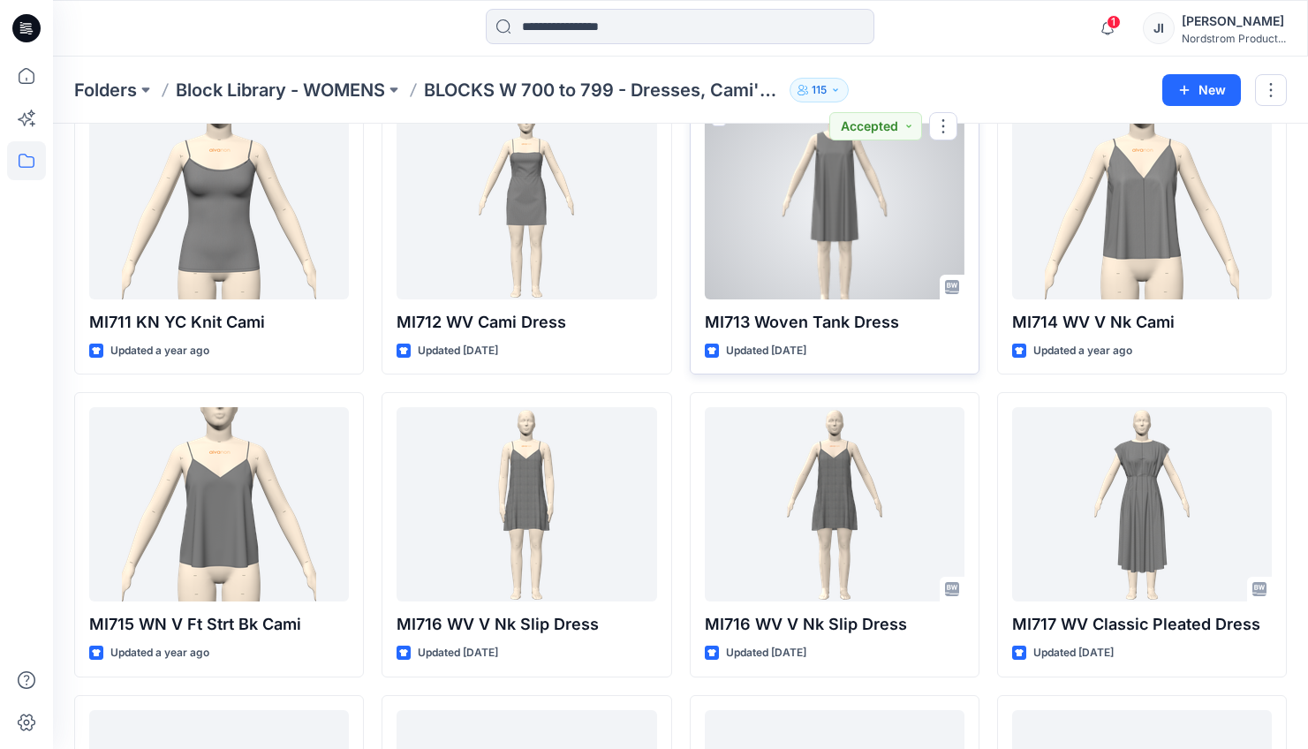
scroll to position [1090, 0]
